Goal: Task Accomplishment & Management: Use online tool/utility

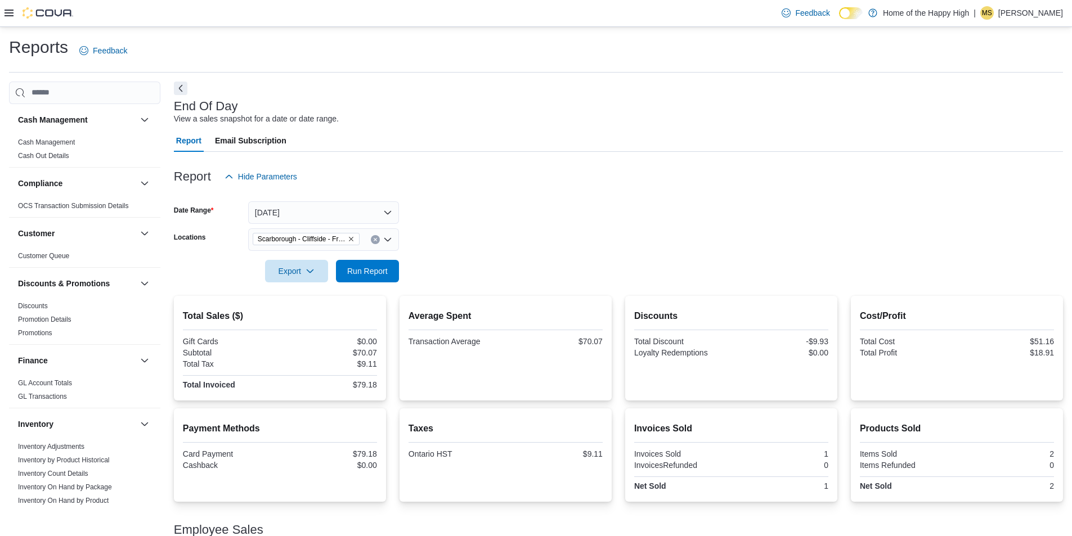
scroll to position [60, 0]
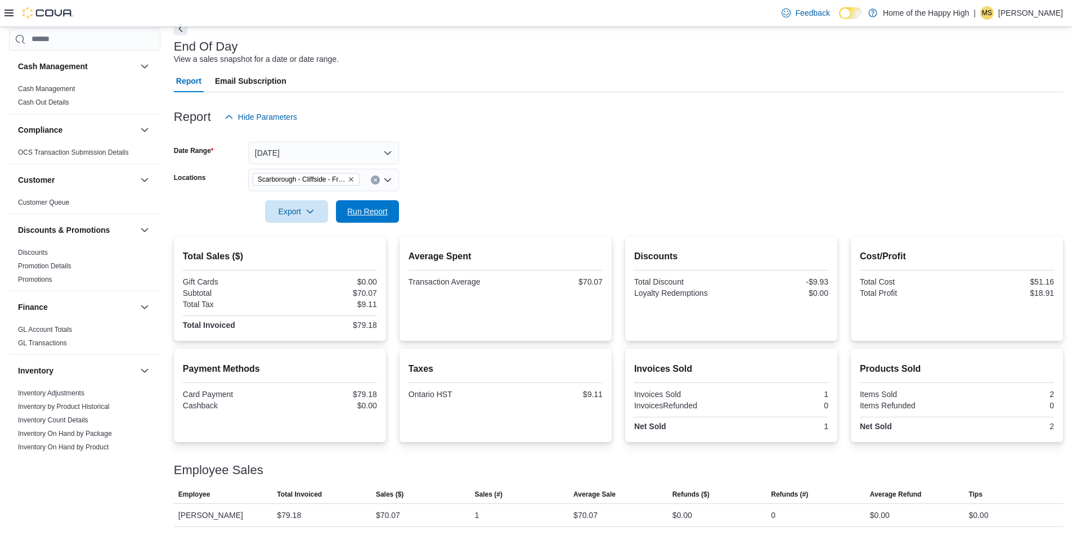
click at [361, 208] on span "Run Report" at bounding box center [367, 211] width 41 height 11
click at [345, 217] on span "Run Report" at bounding box center [368, 211] width 50 height 23
click at [379, 154] on button "[DATE]" at bounding box center [323, 153] width 151 height 23
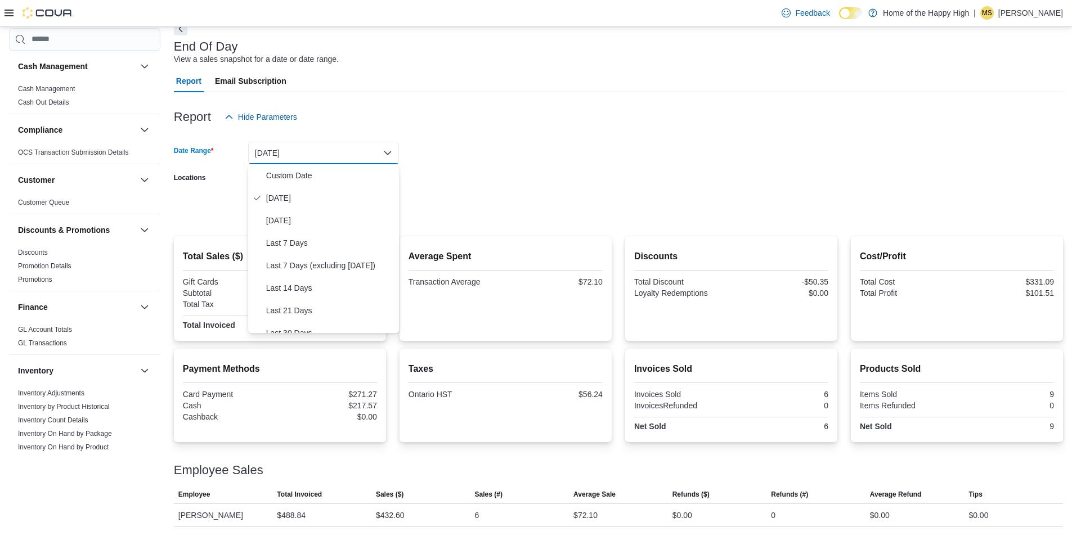
click at [546, 160] on form "Date Range [DATE] Locations [GEOGRAPHIC_DATA] - [GEOGRAPHIC_DATA] - Friendly St…" at bounding box center [618, 175] width 889 height 95
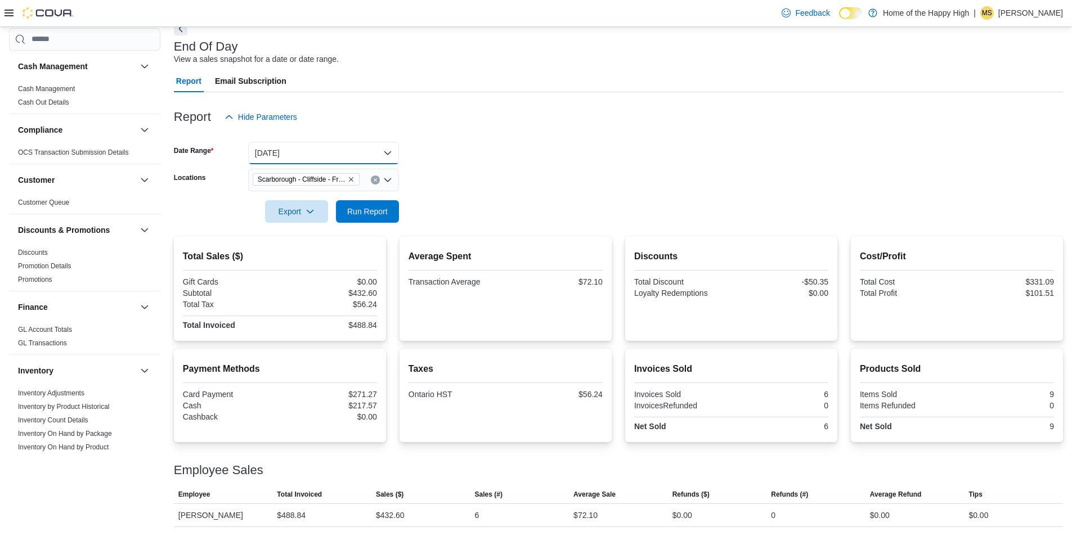
click at [362, 164] on button "[DATE]" at bounding box center [323, 153] width 151 height 23
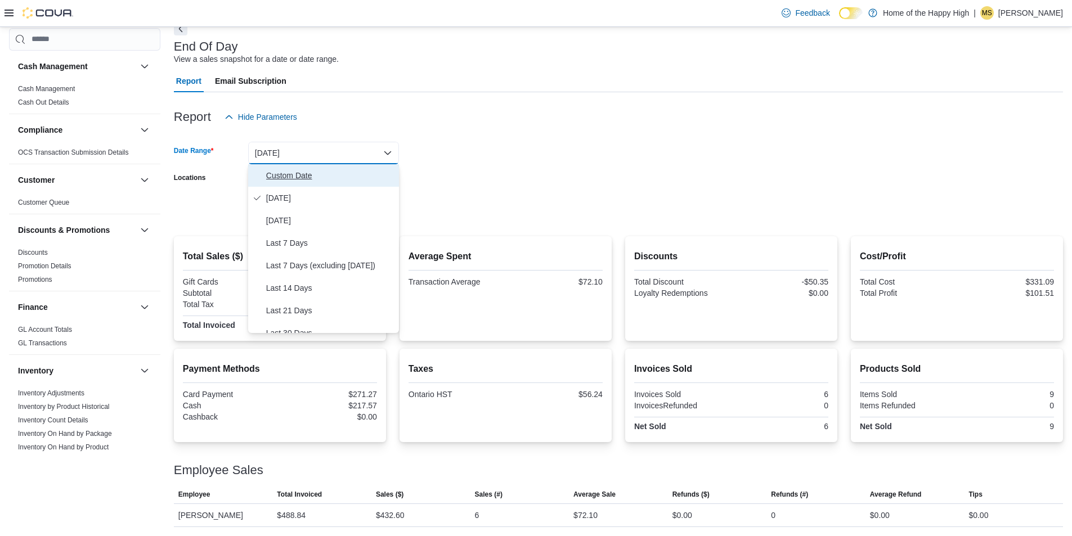
click at [357, 172] on span "Custom Date" at bounding box center [330, 176] width 128 height 14
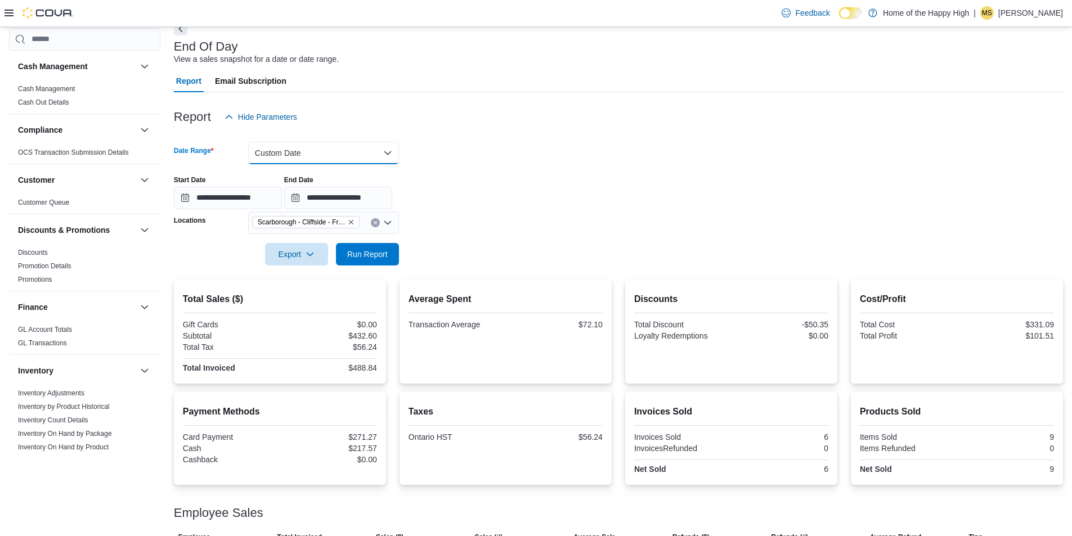
click at [378, 149] on button "Custom Date" at bounding box center [323, 153] width 151 height 23
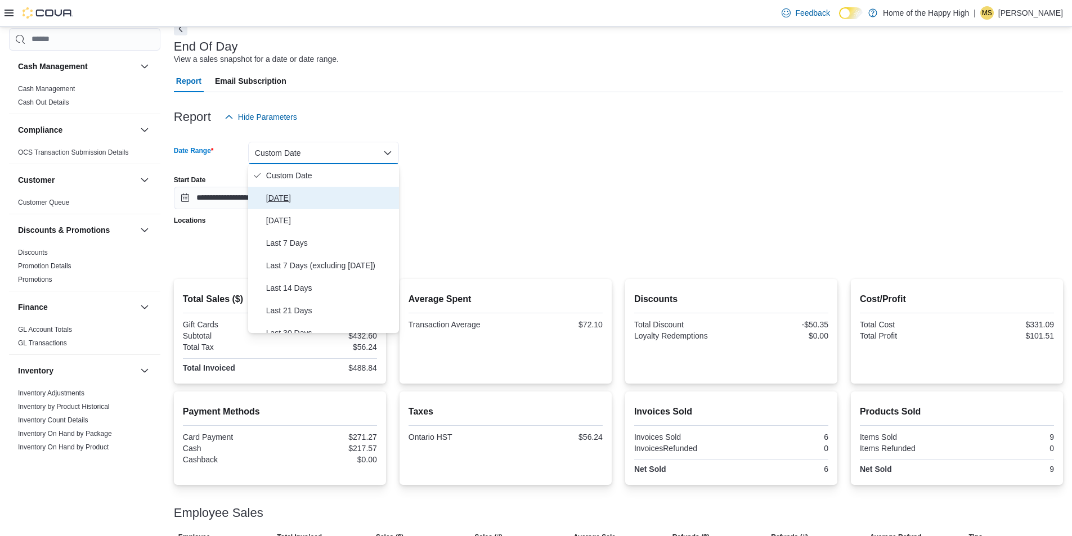
click at [344, 201] on span "[DATE]" at bounding box center [330, 198] width 128 height 14
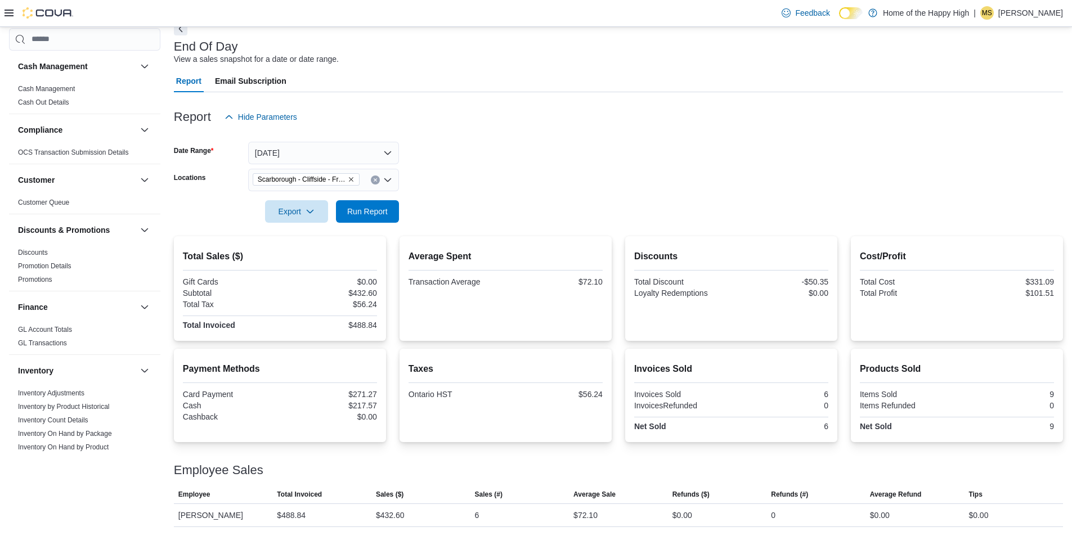
click at [436, 203] on form "Date Range [DATE] Locations [GEOGRAPHIC_DATA] - [GEOGRAPHIC_DATA] - Friendly St…" at bounding box center [618, 175] width 889 height 95
click at [352, 229] on div at bounding box center [618, 230] width 889 height 14
click at [365, 215] on span "Run Report" at bounding box center [367, 210] width 41 height 11
click at [374, 177] on button "Clear input" at bounding box center [375, 180] width 9 height 9
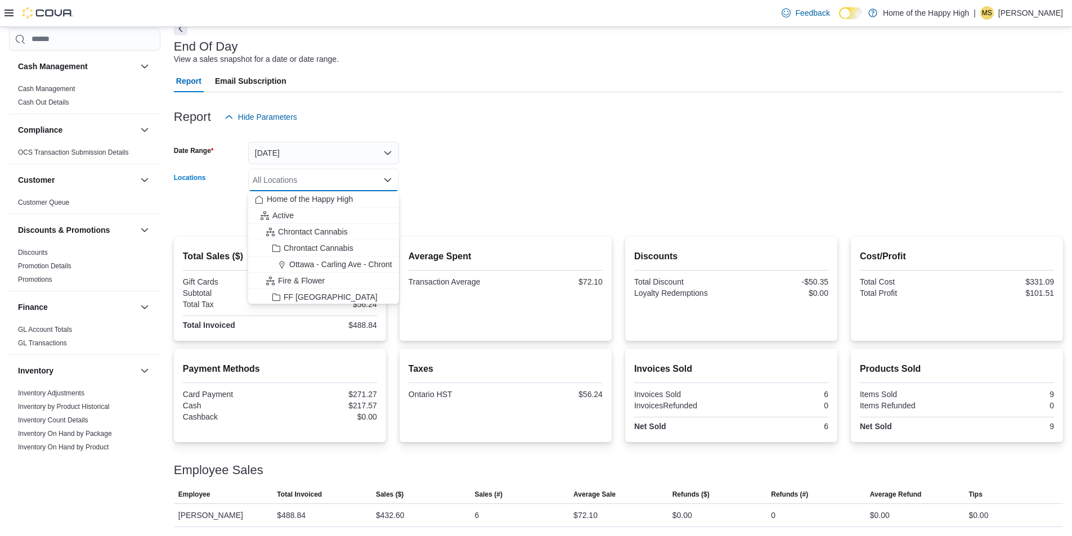
click at [367, 177] on div "All Locations" at bounding box center [323, 180] width 151 height 23
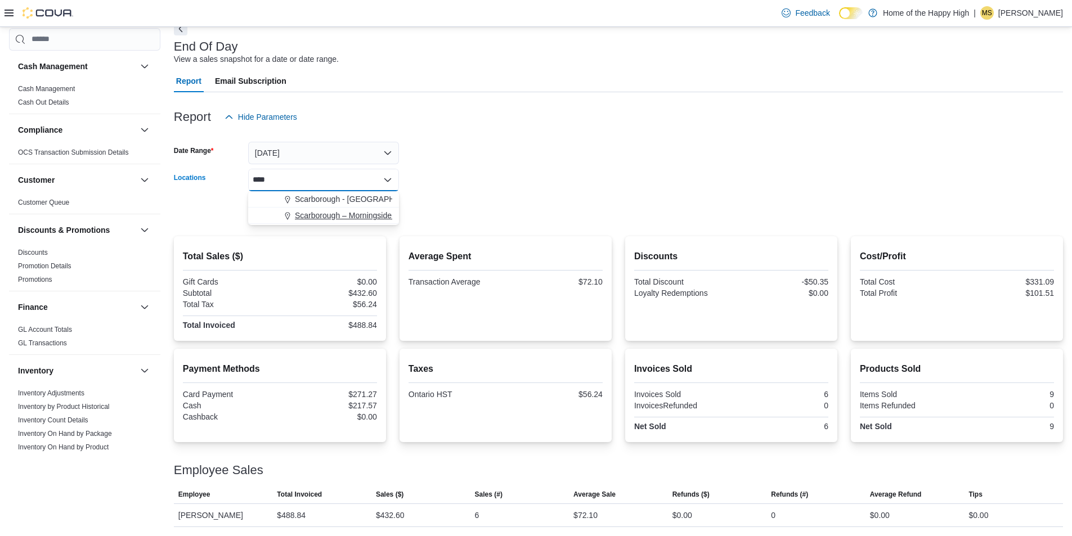
type input "****"
click at [335, 218] on span "Scarborough – Morningside - Friendly Stranger" at bounding box center [377, 215] width 164 height 11
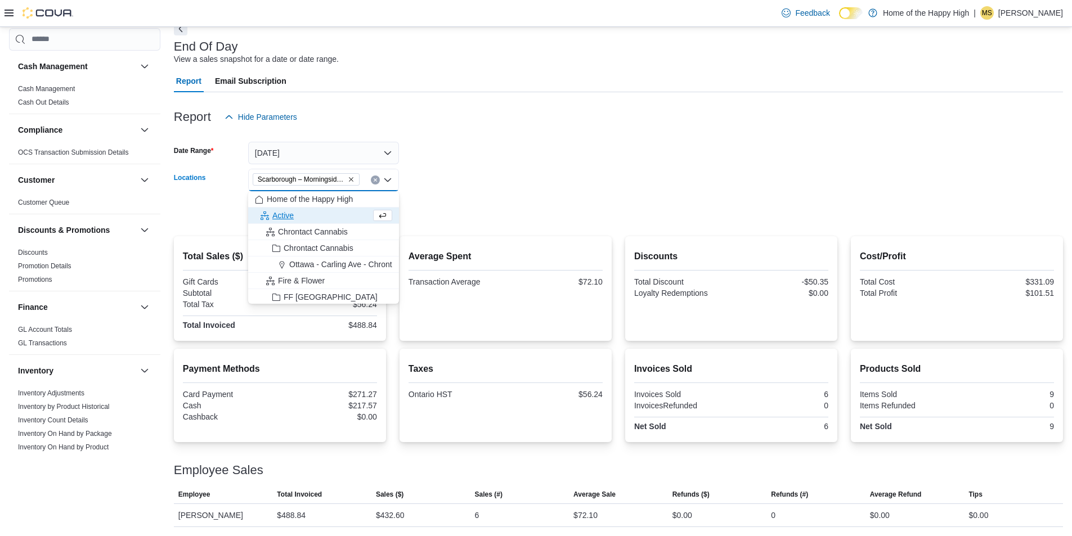
click at [509, 205] on form "Date Range [DATE] Locations [GEOGRAPHIC_DATA] – [GEOGRAPHIC_DATA] - Friendly St…" at bounding box center [618, 175] width 889 height 95
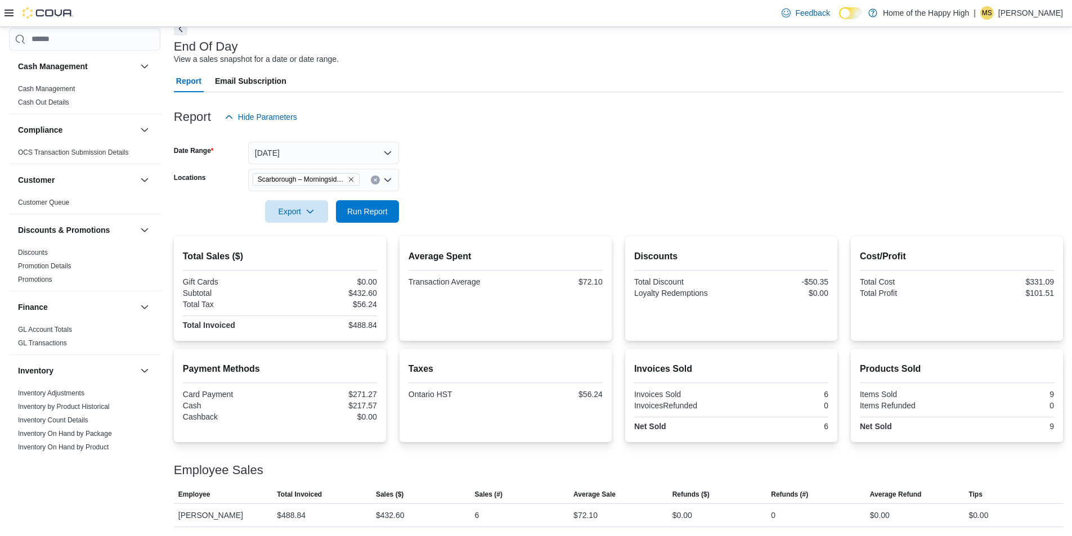
click at [380, 223] on div at bounding box center [618, 230] width 889 height 14
click at [383, 215] on span "Run Report" at bounding box center [367, 210] width 41 height 11
click at [375, 180] on icon "Clear input" at bounding box center [375, 179] width 3 height 3
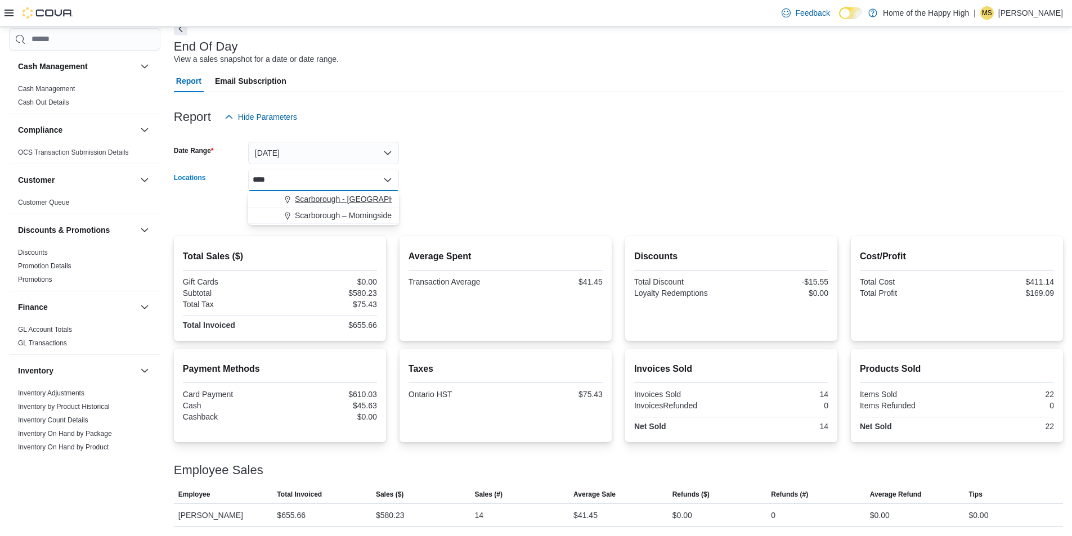
type input "****"
click at [338, 195] on span "Scarborough - [GEOGRAPHIC_DATA] - Fire & Flower" at bounding box center [389, 199] width 188 height 11
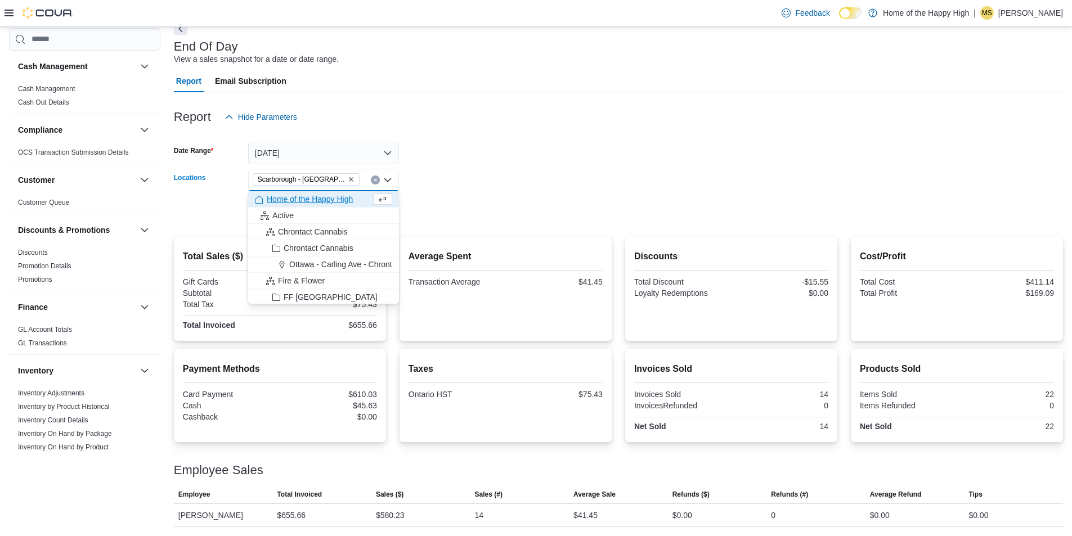
click at [485, 272] on div "Average Spent Transaction Average $41.45" at bounding box center [505, 269] width 194 height 39
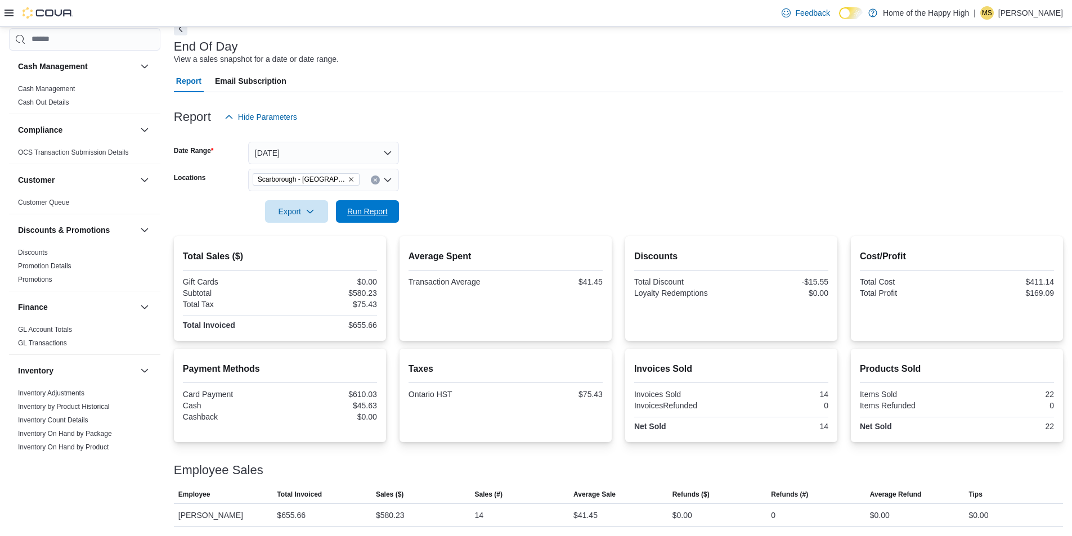
drag, startPoint x: 370, startPoint y: 218, endPoint x: 501, endPoint y: 289, distance: 149.0
click at [369, 217] on span "Run Report" at bounding box center [368, 211] width 50 height 23
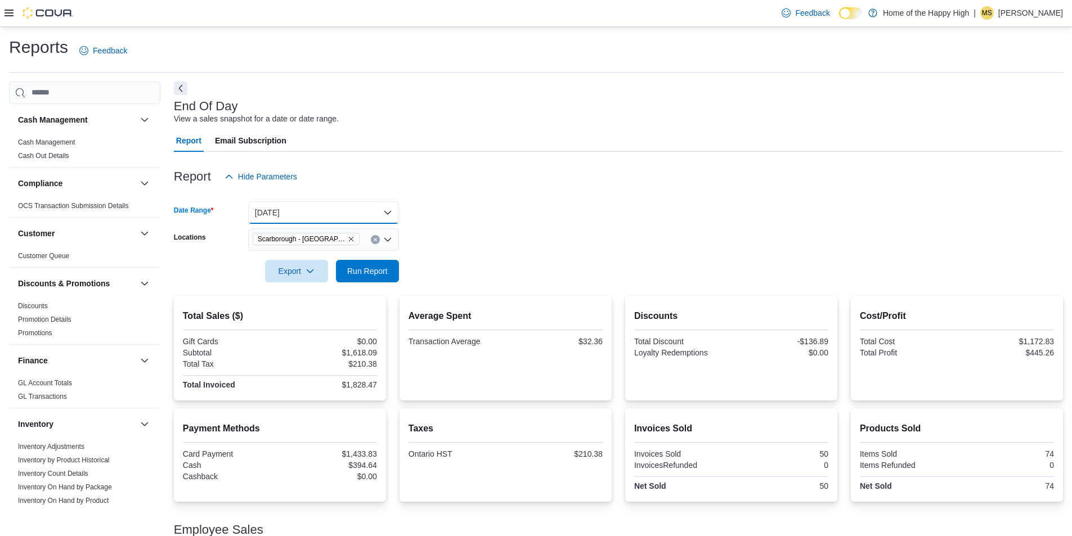
click at [295, 218] on button "[DATE]" at bounding box center [323, 212] width 151 height 23
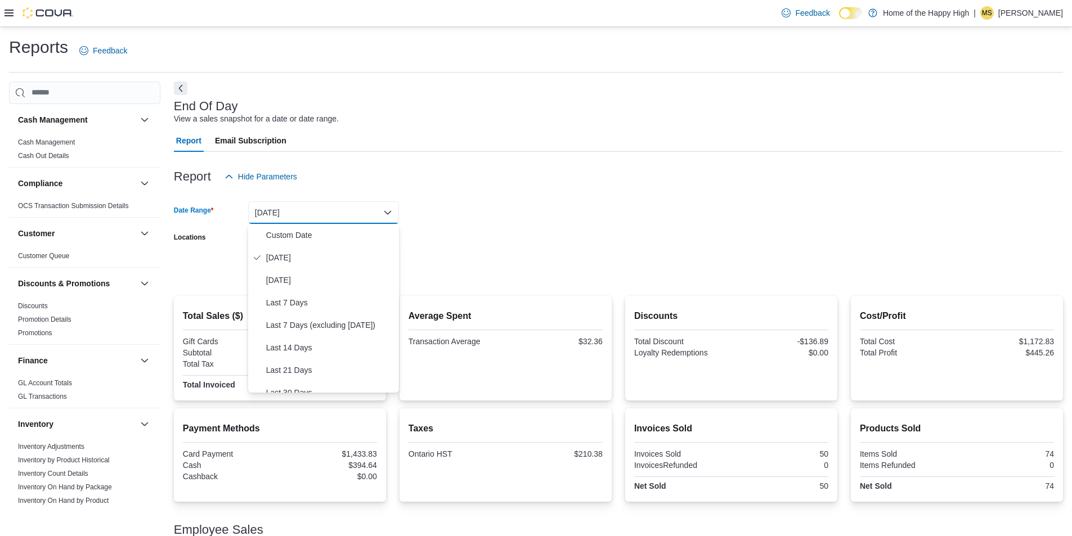
click at [435, 203] on form "Date Range [DATE] Locations [GEOGRAPHIC_DATA] - [GEOGRAPHIC_DATA] - Fire & Flow…" at bounding box center [618, 235] width 889 height 95
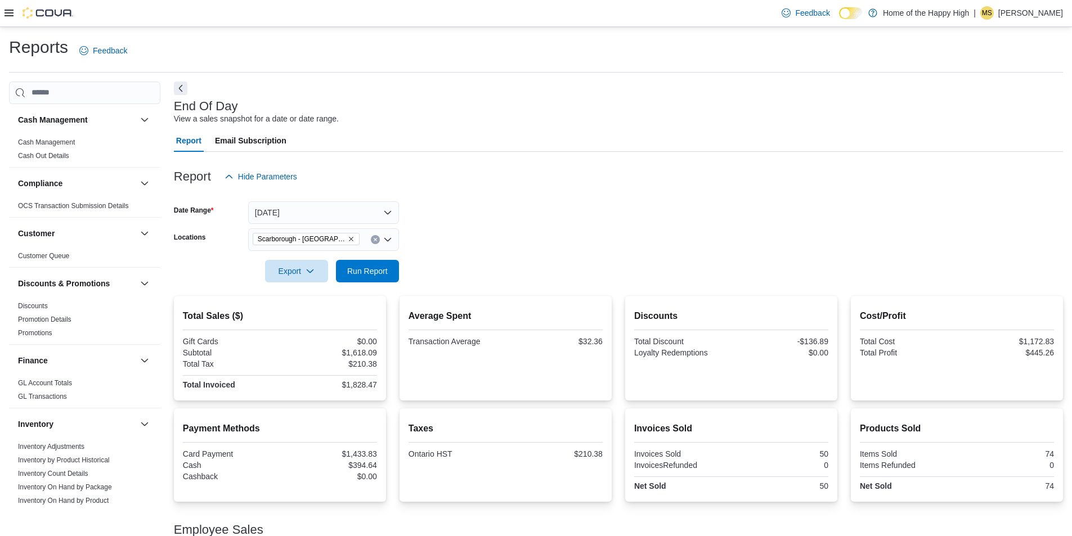
click at [376, 242] on button "Clear input" at bounding box center [375, 239] width 9 height 9
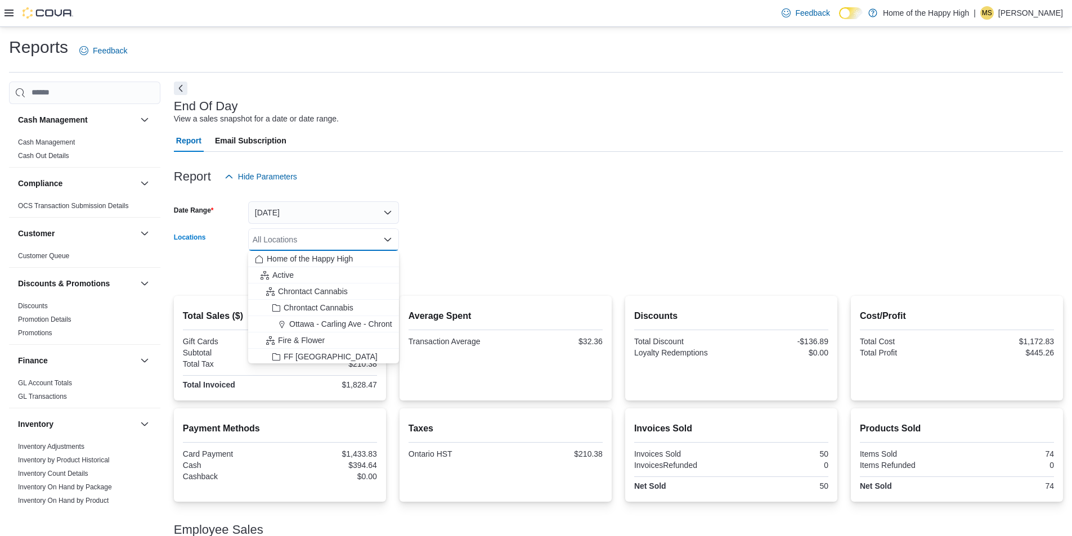
type input "*"
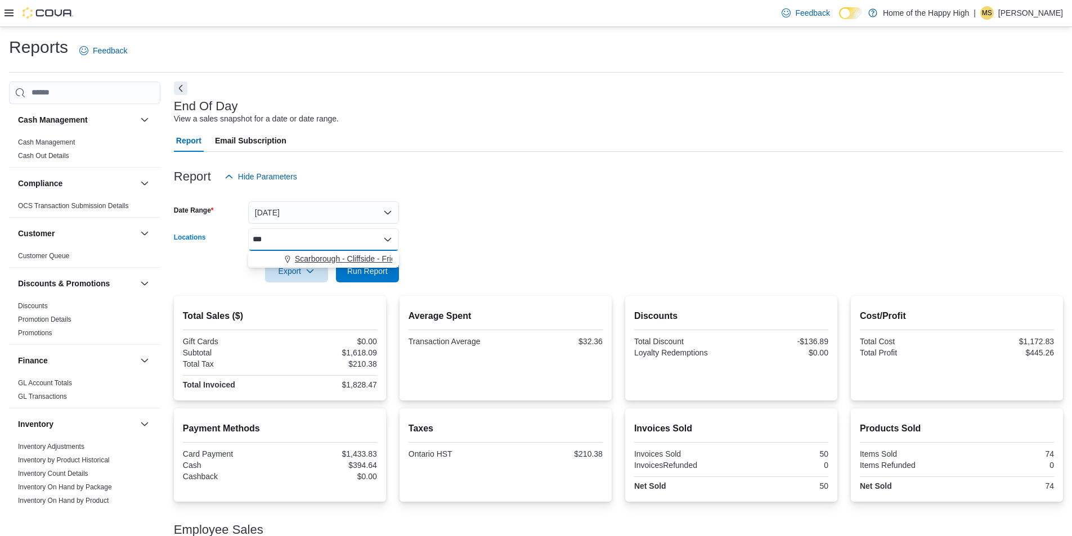
type input "***"
click at [342, 261] on span "Scarborough - Cliffside - Friendly Stranger" at bounding box center [368, 258] width 147 height 11
click at [452, 233] on form "Date Range [DATE] Locations [GEOGRAPHIC_DATA] - [GEOGRAPHIC_DATA] - Friendly St…" at bounding box center [618, 235] width 889 height 95
click at [403, 265] on form "Date Range [DATE] Locations [GEOGRAPHIC_DATA] - [GEOGRAPHIC_DATA] - Friendly St…" at bounding box center [618, 235] width 889 height 95
click at [390, 266] on span "Run Report" at bounding box center [368, 270] width 50 height 23
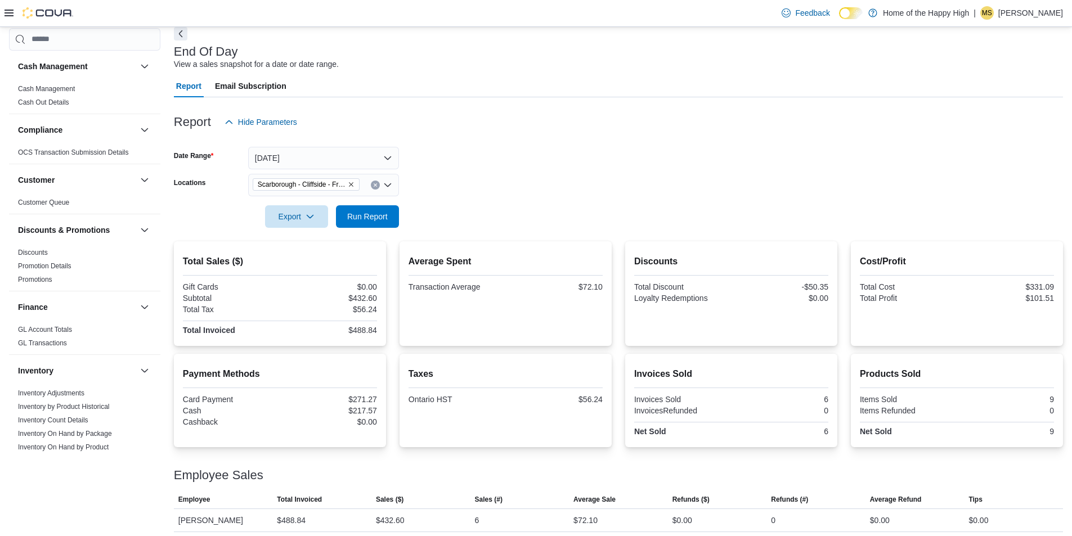
scroll to position [60, 0]
